Goal: Ask a question

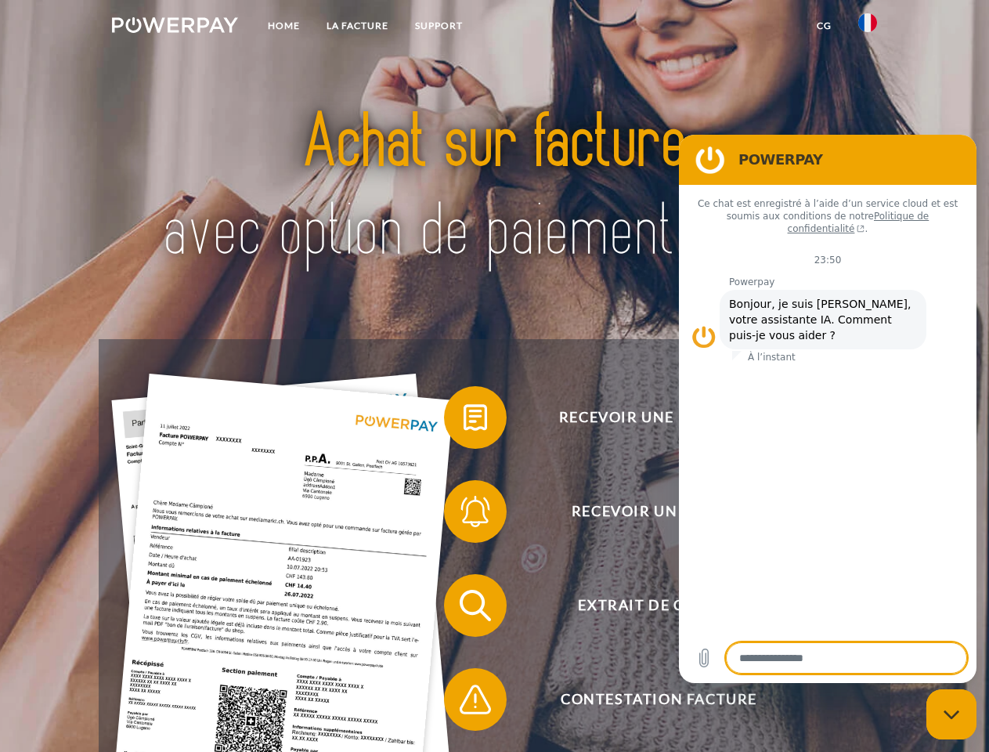
click at [175, 27] on img at bounding box center [175, 25] width 126 height 16
click at [868, 27] on img at bounding box center [868, 22] width 19 height 19
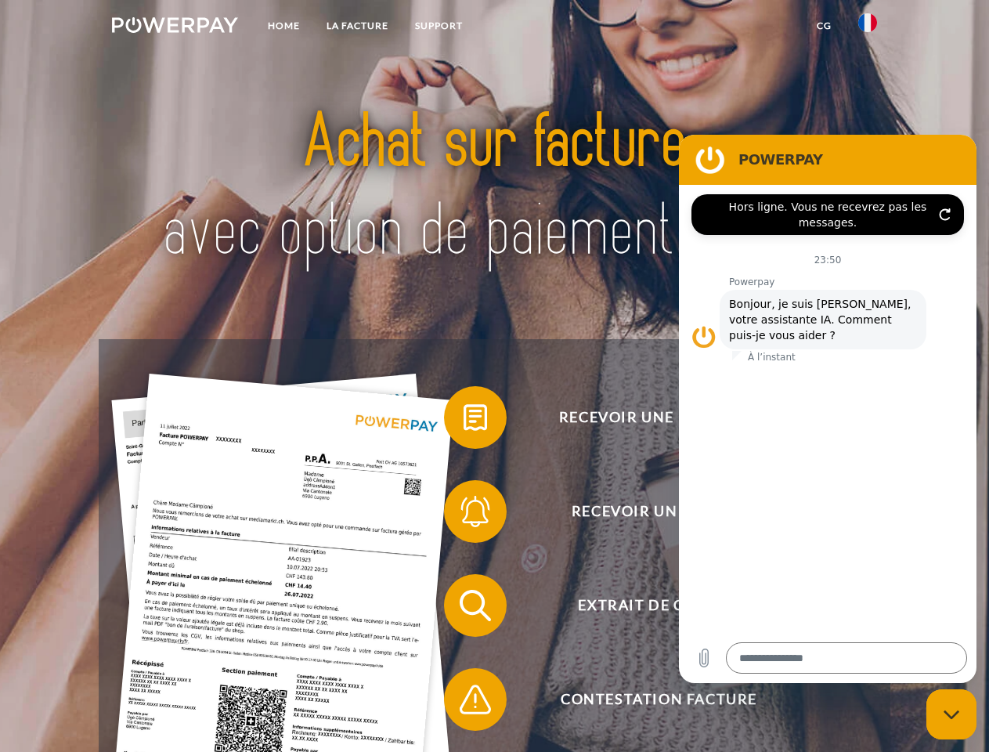
click at [824, 26] on link "CG" at bounding box center [825, 26] width 42 height 28
click at [464, 421] on span at bounding box center [452, 417] width 78 height 78
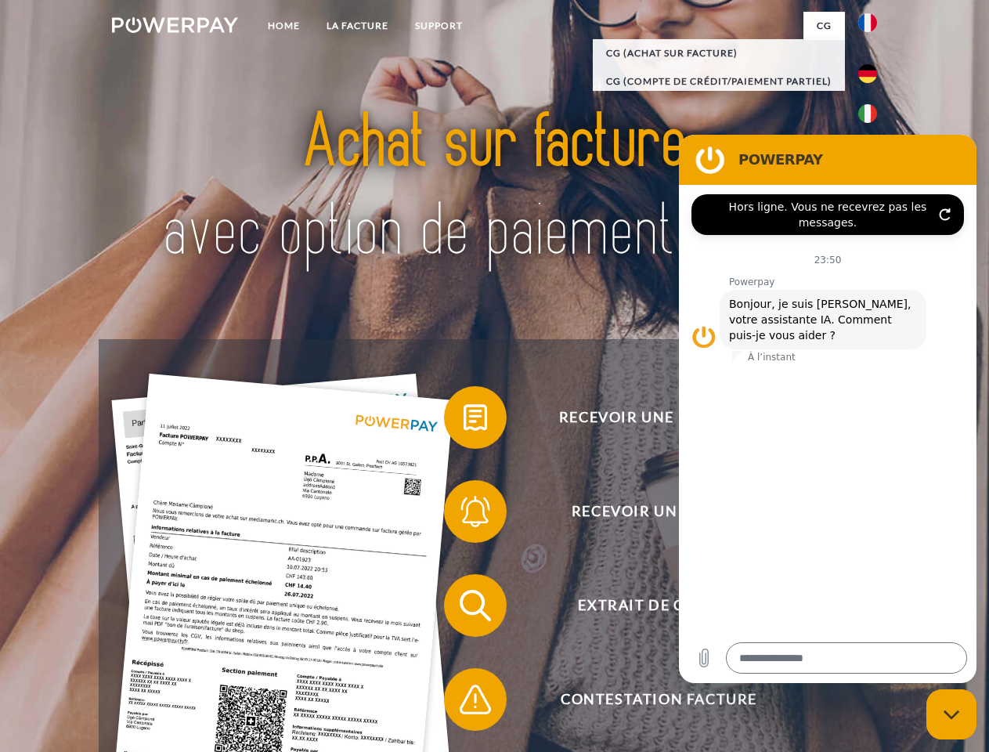
click at [464, 515] on span at bounding box center [452, 511] width 78 height 78
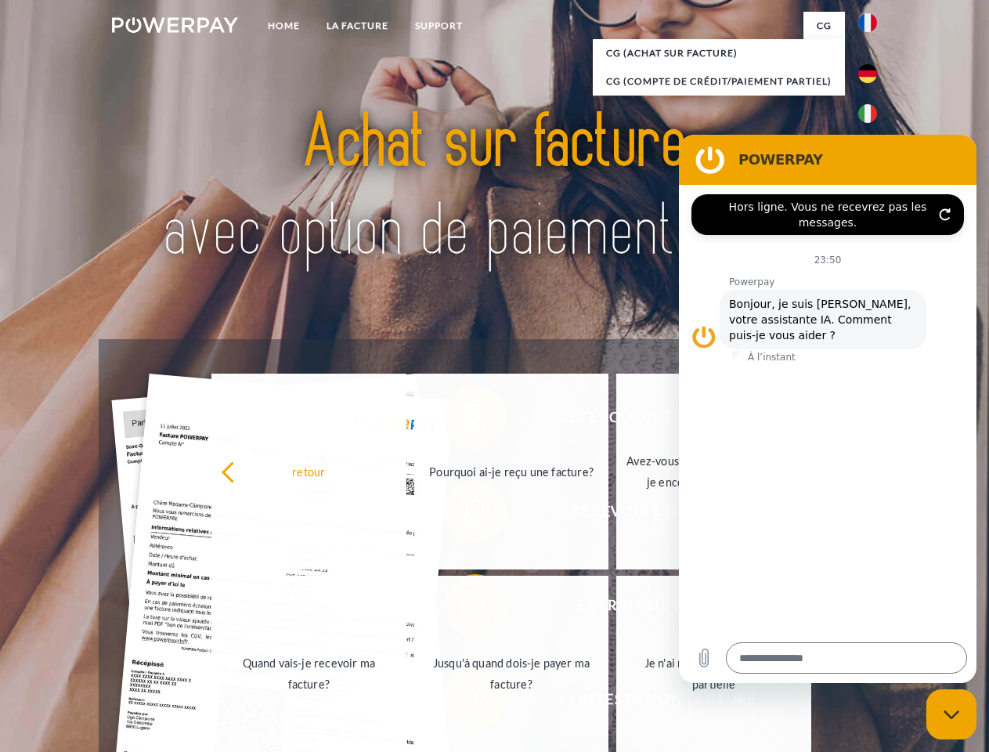
click at [464, 609] on link "Jusqu'à quand dois-je payer ma facture?" at bounding box center [511, 674] width 195 height 196
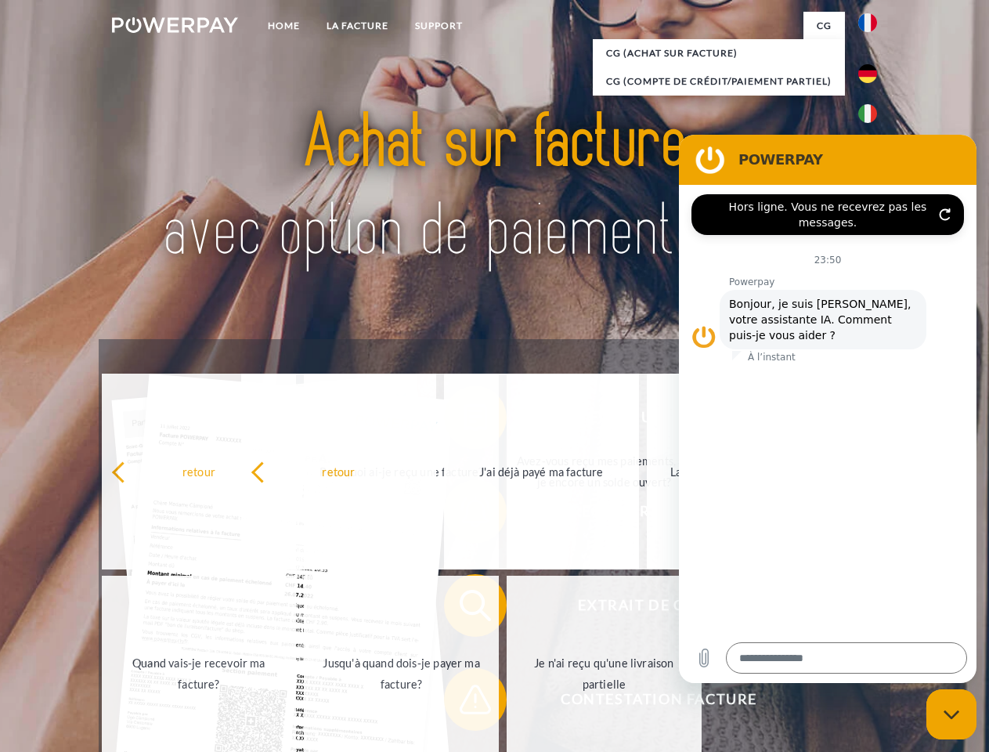
click at [464, 703] on span at bounding box center [452, 699] width 78 height 78
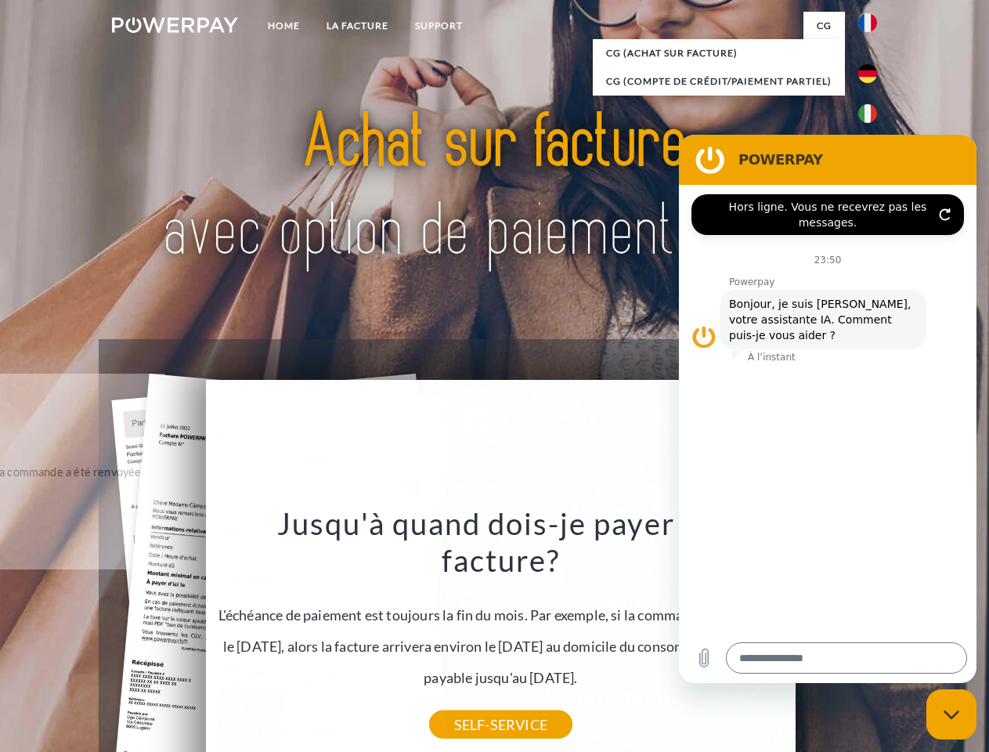
click at [952, 714] on icon "Fermer la fenêtre de messagerie" at bounding box center [952, 715] width 16 height 10
type textarea "*"
